Goal: Transaction & Acquisition: Purchase product/service

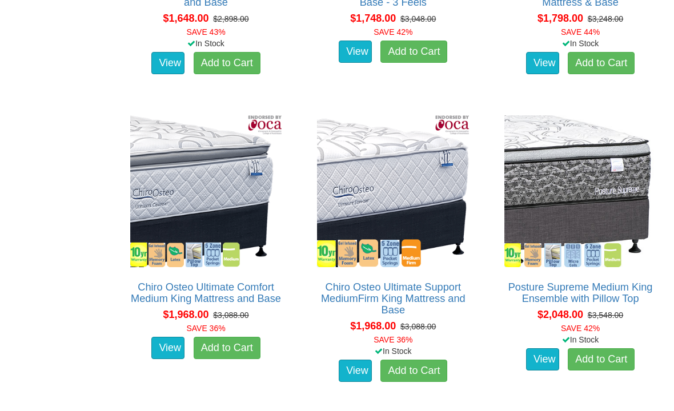
scroll to position [1774, 0]
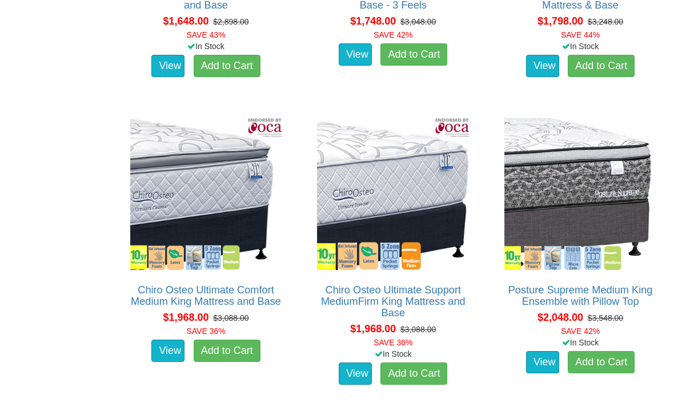
click at [389, 298] on link "Chiro Osteo Ultimate Support MediumFirm King Mattress and Base" at bounding box center [393, 302] width 145 height 34
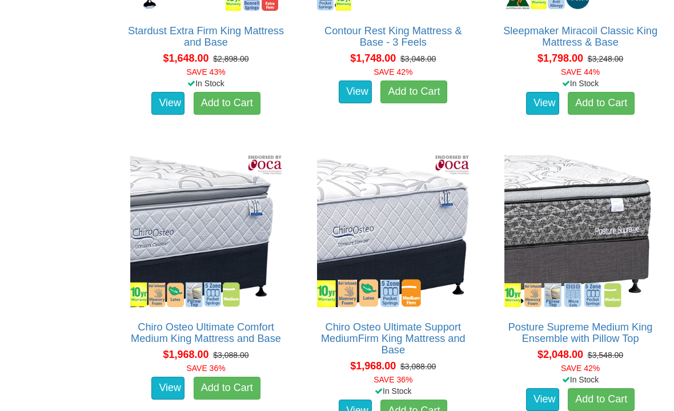
scroll to position [1752, 0]
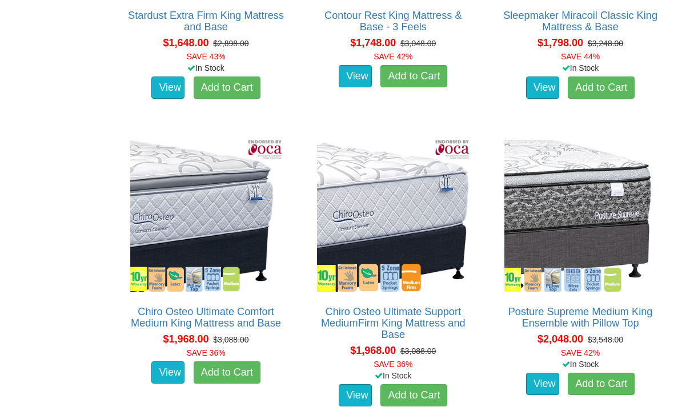
click at [178, 227] on img at bounding box center [206, 216] width 158 height 158
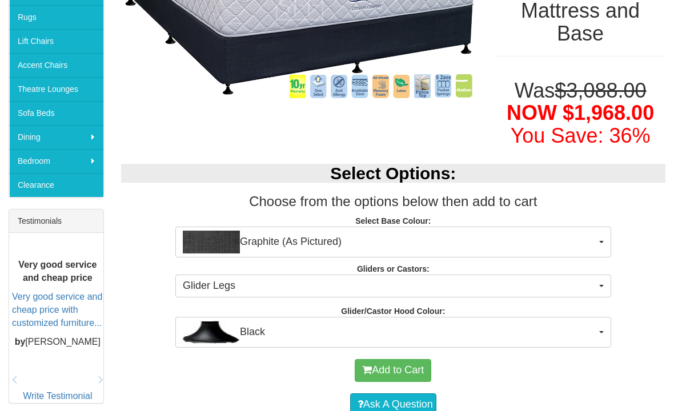
scroll to position [293, 0]
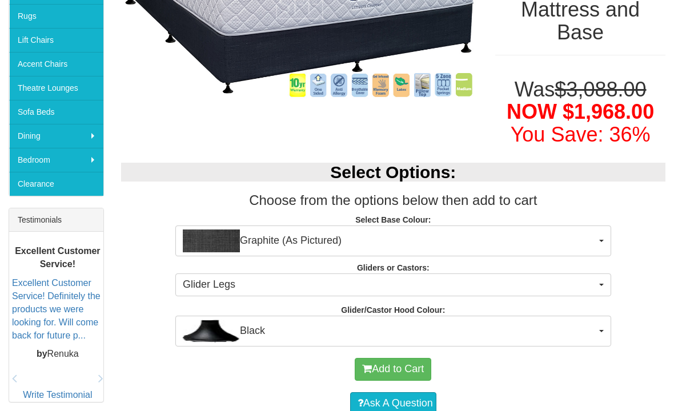
click at [201, 367] on div "Add to Cart" at bounding box center [393, 370] width 533 height 34
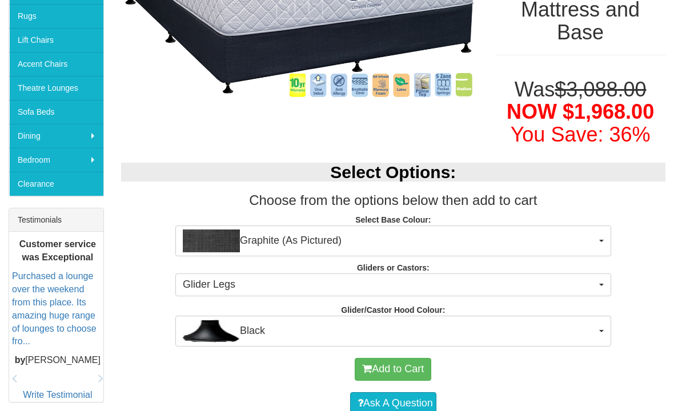
click at [240, 375] on div "Add to Cart" at bounding box center [393, 370] width 533 height 34
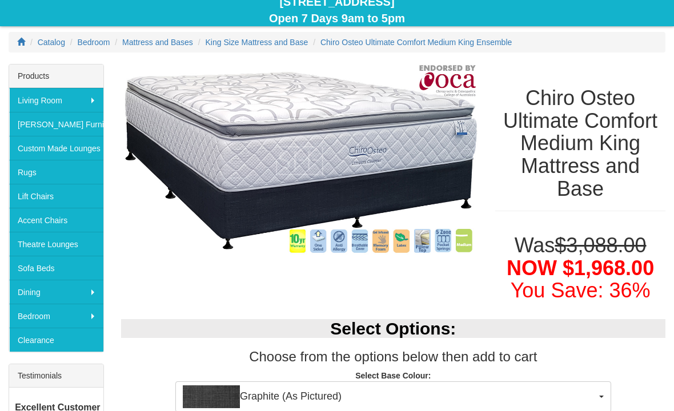
scroll to position [125, 0]
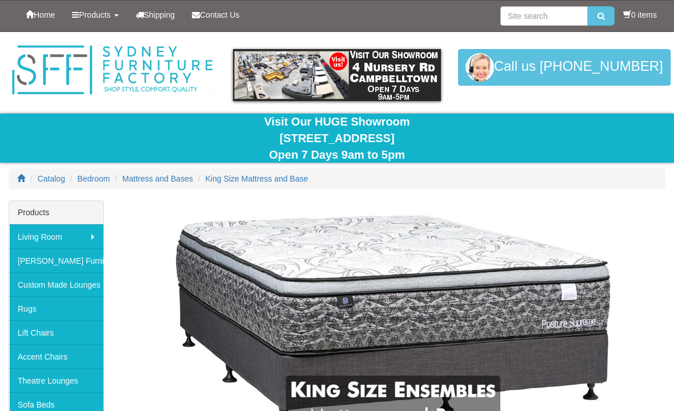
scroll to position [1784, 0]
